Goal: Navigation & Orientation: Understand site structure

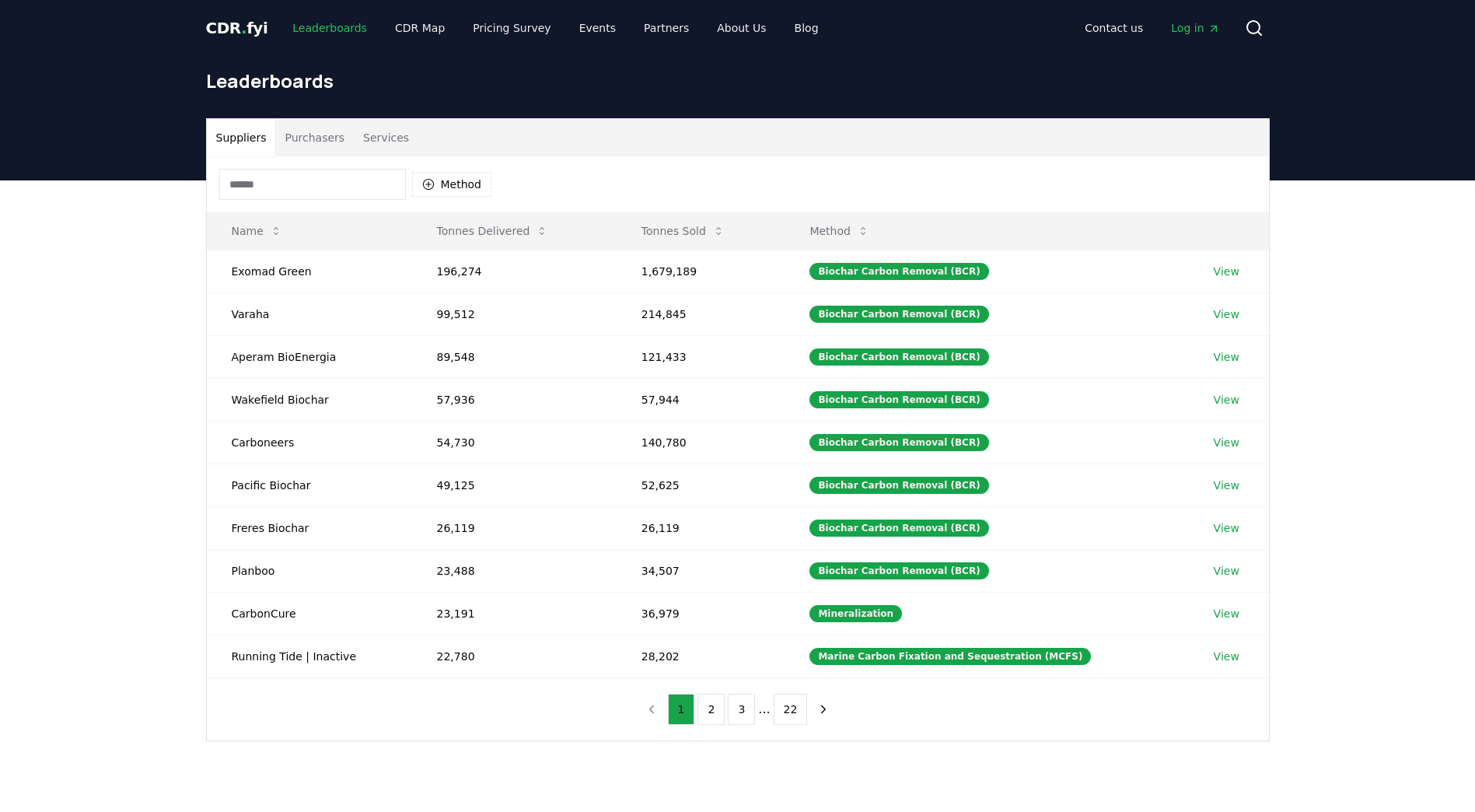
click at [330, 37] on link "Leaderboards" at bounding box center [330, 28] width 99 height 28
click at [402, 27] on link "CDR Map" at bounding box center [420, 28] width 75 height 28
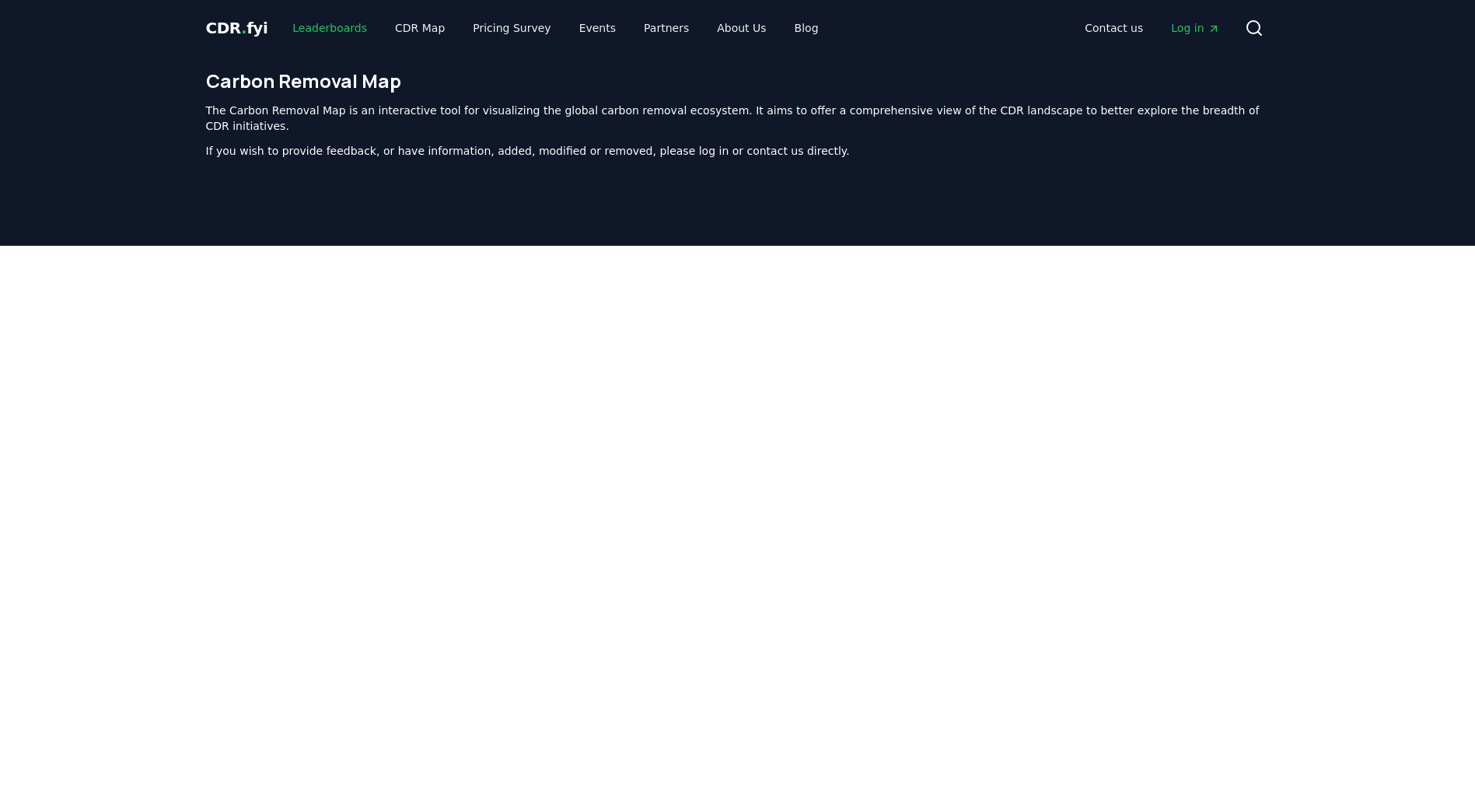
click at [320, 29] on link "Leaderboards" at bounding box center [330, 28] width 99 height 28
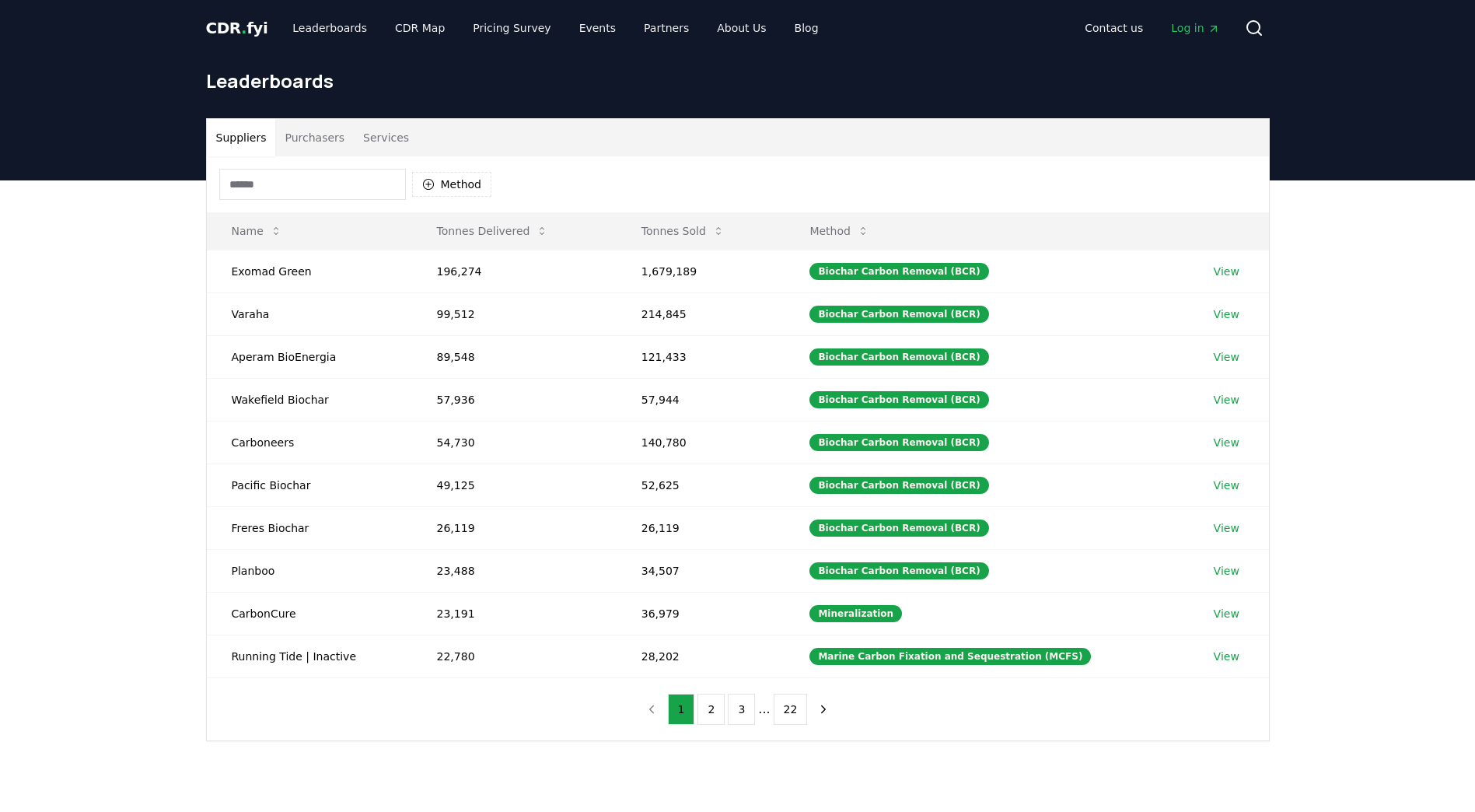
click at [326, 142] on button "Purchasers" at bounding box center [314, 138] width 78 height 37
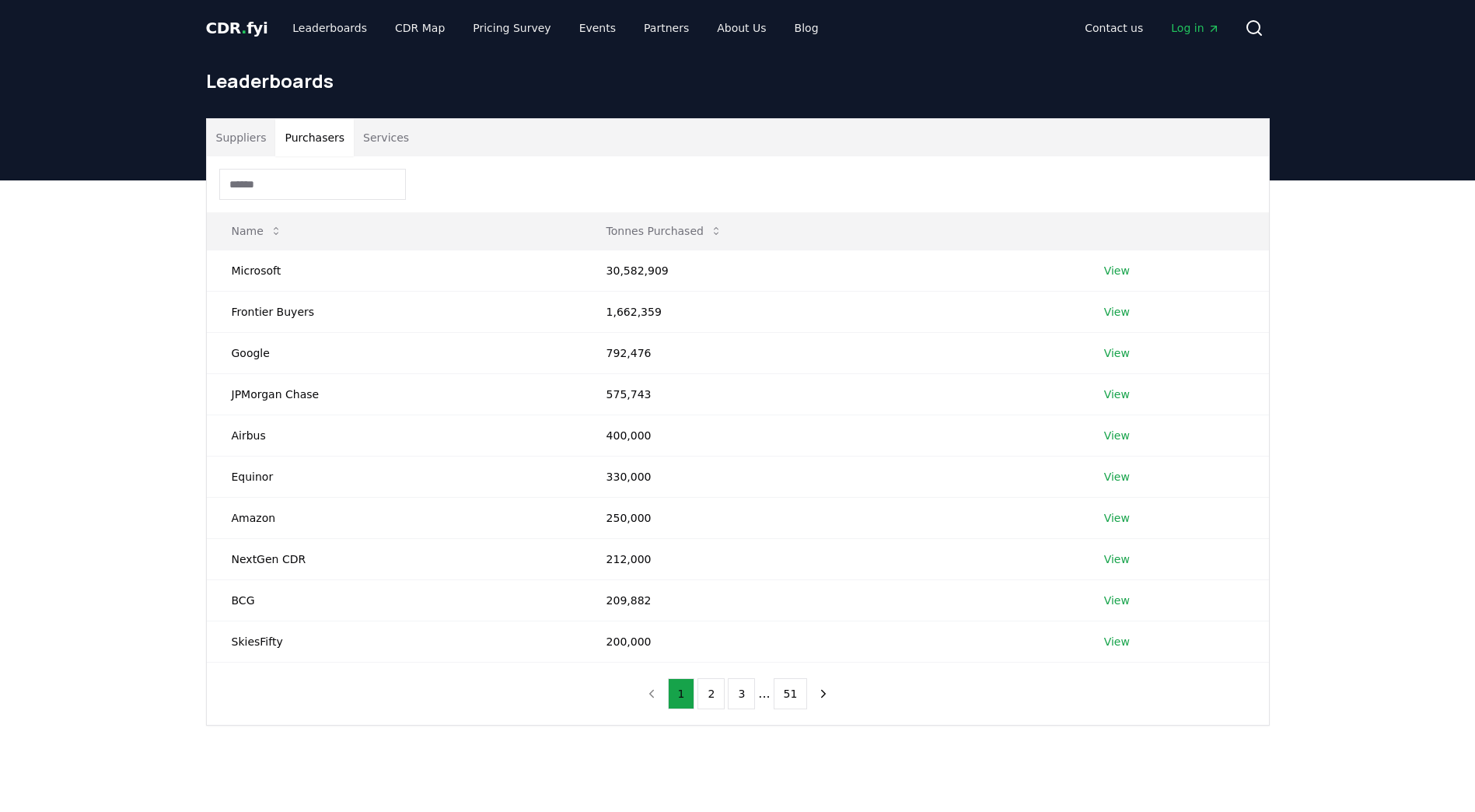
click at [369, 135] on button "Services" at bounding box center [385, 138] width 64 height 37
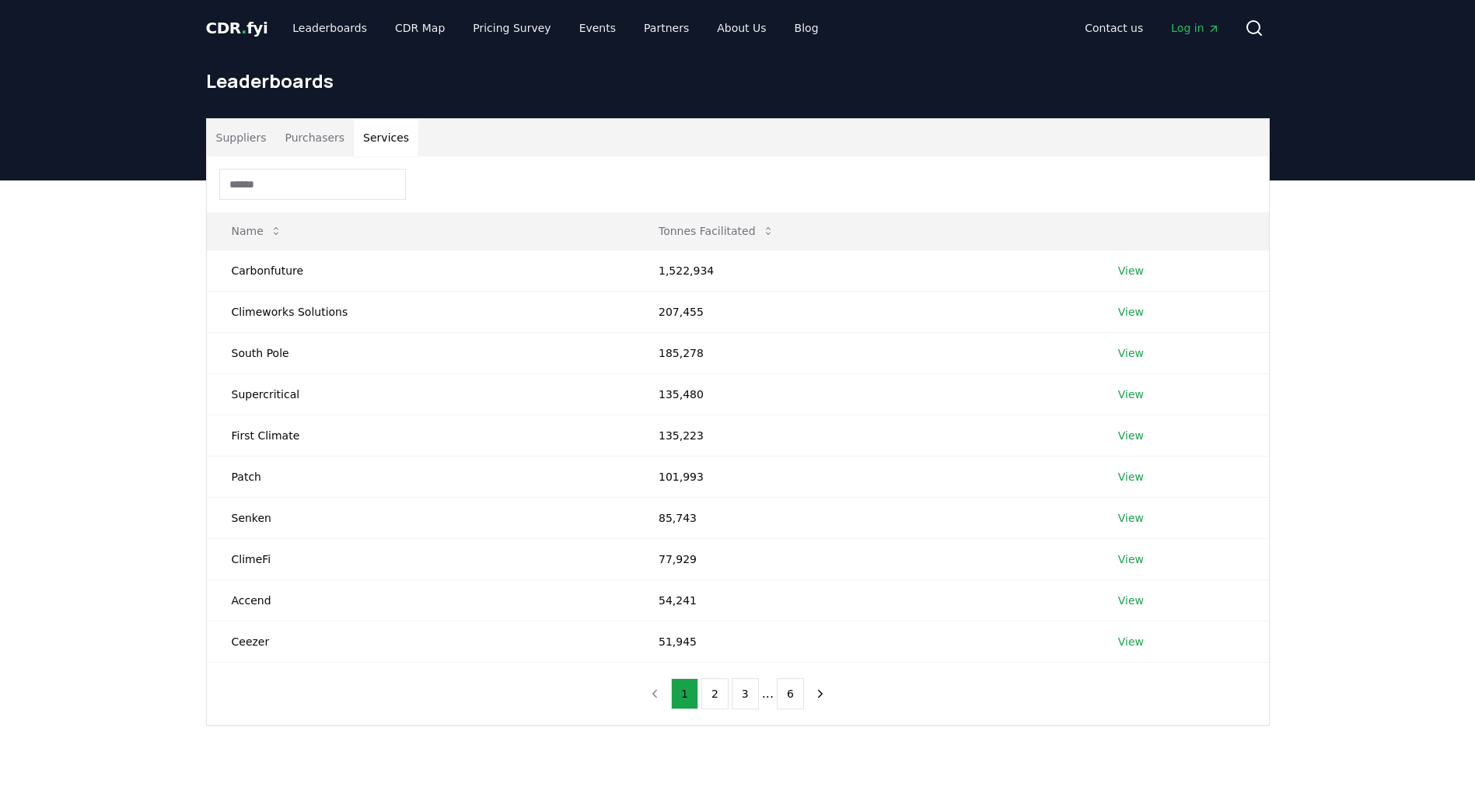
click at [230, 28] on span "CDR . fyi" at bounding box center [237, 28] width 62 height 19
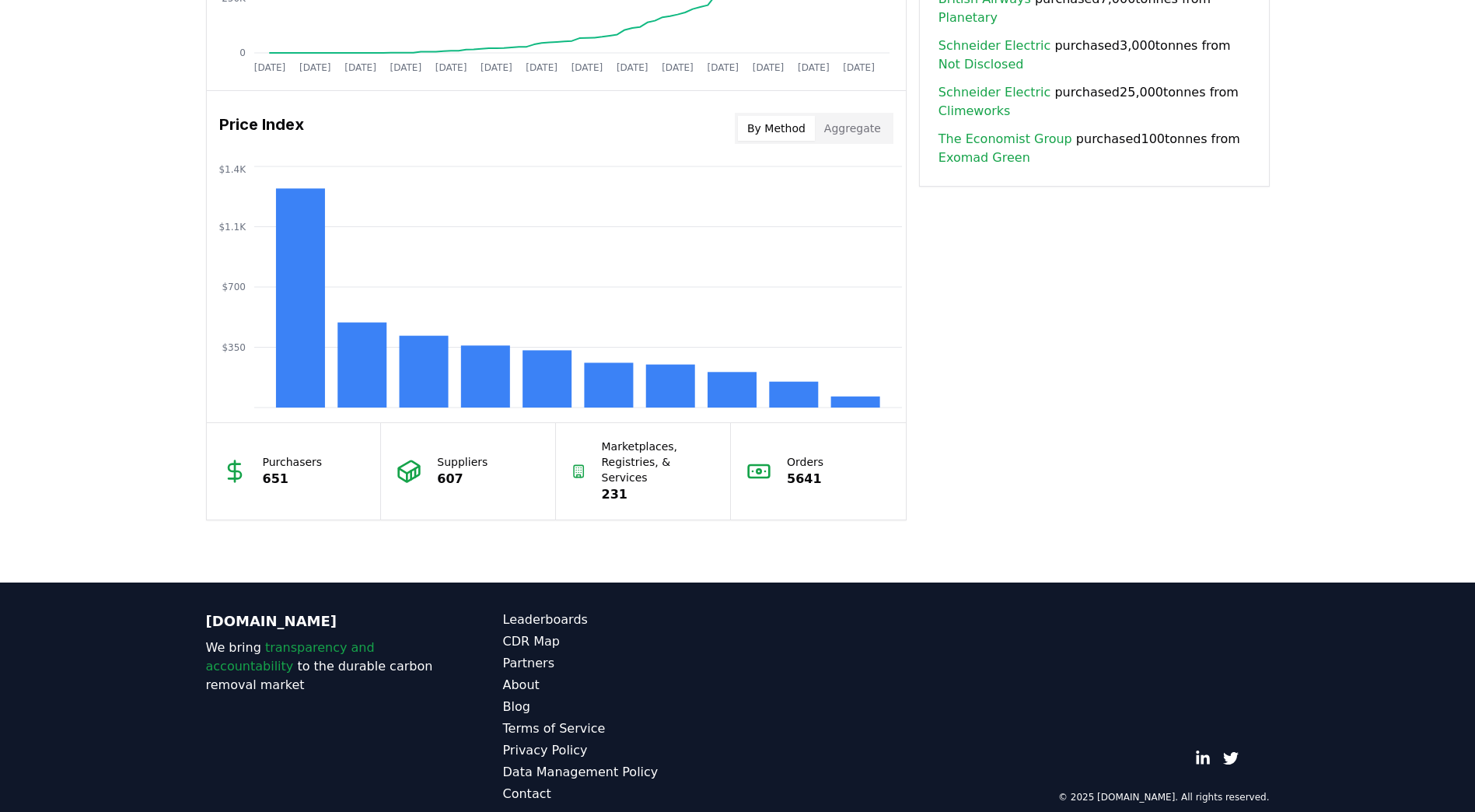
scroll to position [1209, 0]
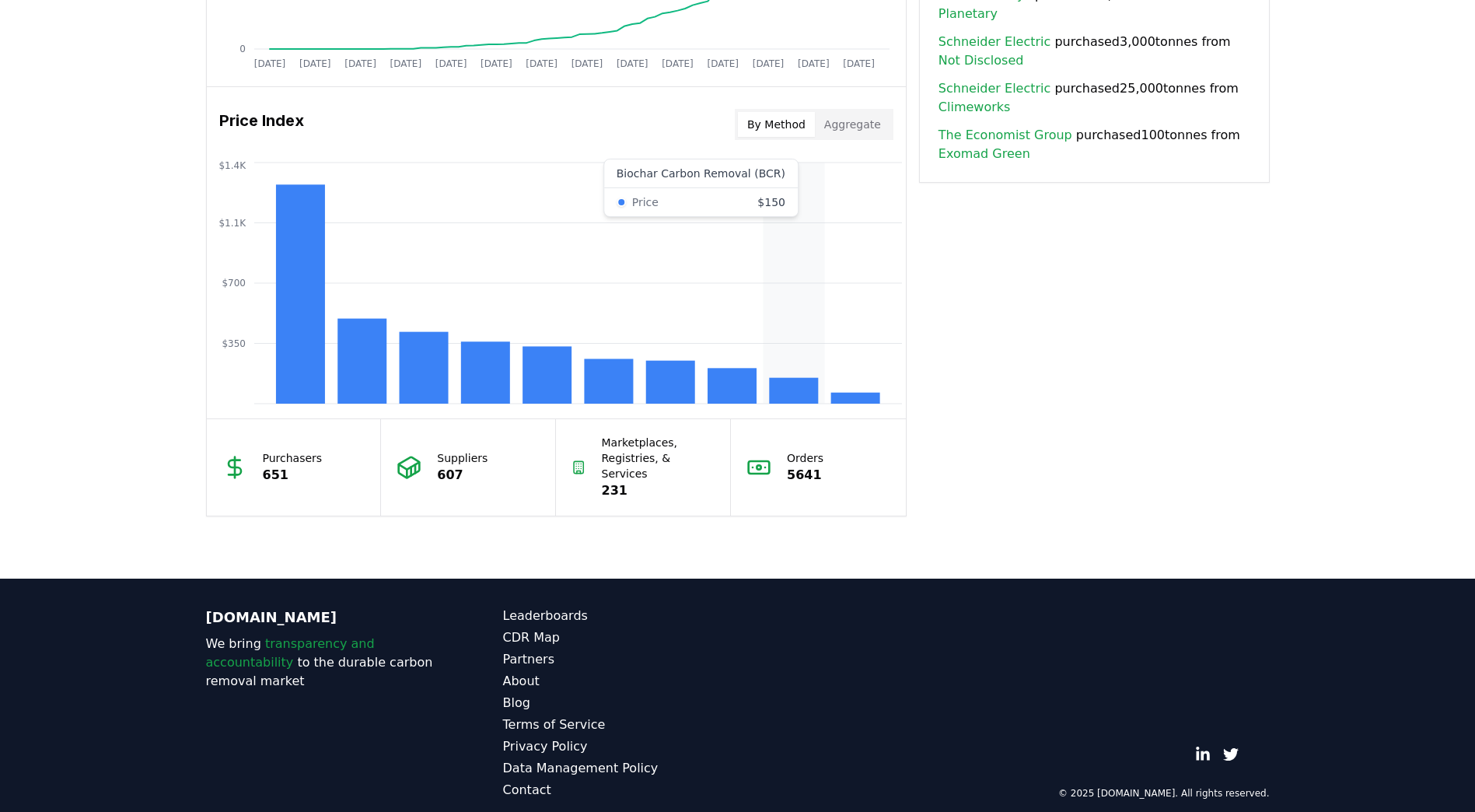
click at [764, 394] on icon "$350 $700 $1.1K $1.4K" at bounding box center [556, 283] width 699 height 249
click at [863, 393] on rect at bounding box center [855, 397] width 49 height 11
click at [863, 402] on rect at bounding box center [855, 397] width 49 height 11
click at [863, 398] on rect at bounding box center [855, 397] width 49 height 11
drag, startPoint x: 863, startPoint y: 398, endPoint x: 943, endPoint y: 321, distance: 111.0
